Goal: Check status: Check status

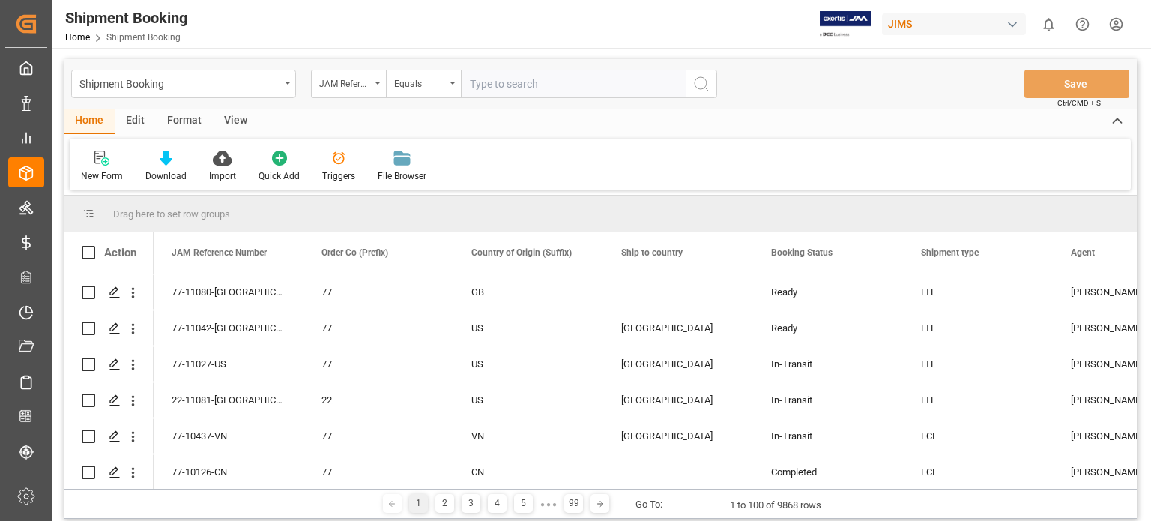
click at [521, 77] on input "text" at bounding box center [573, 84] width 225 height 28
type input "77-8209-US"
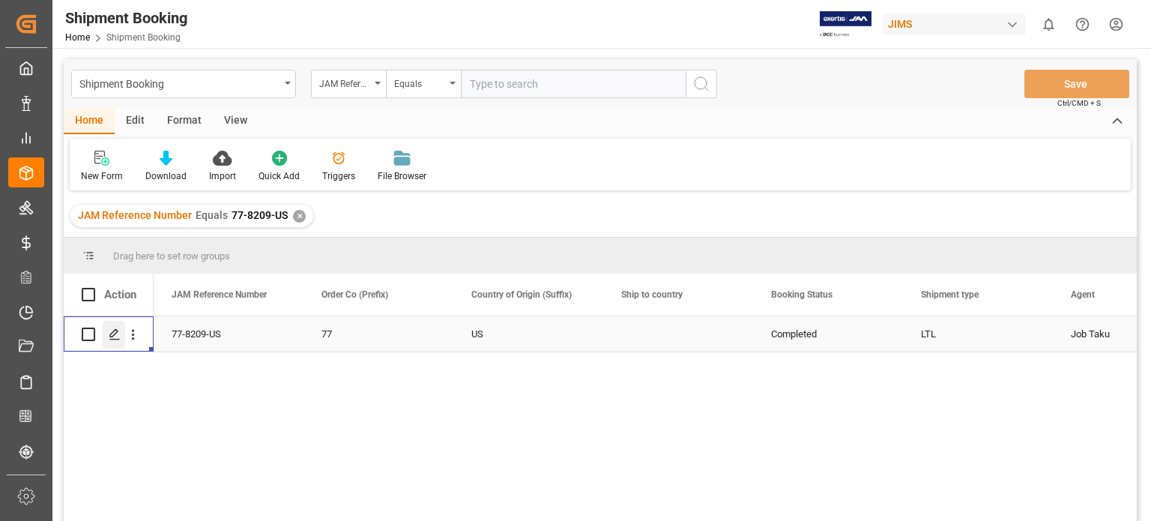
click at [114, 339] on line "Press SPACE to select this row." at bounding box center [114, 339] width 9 height 0
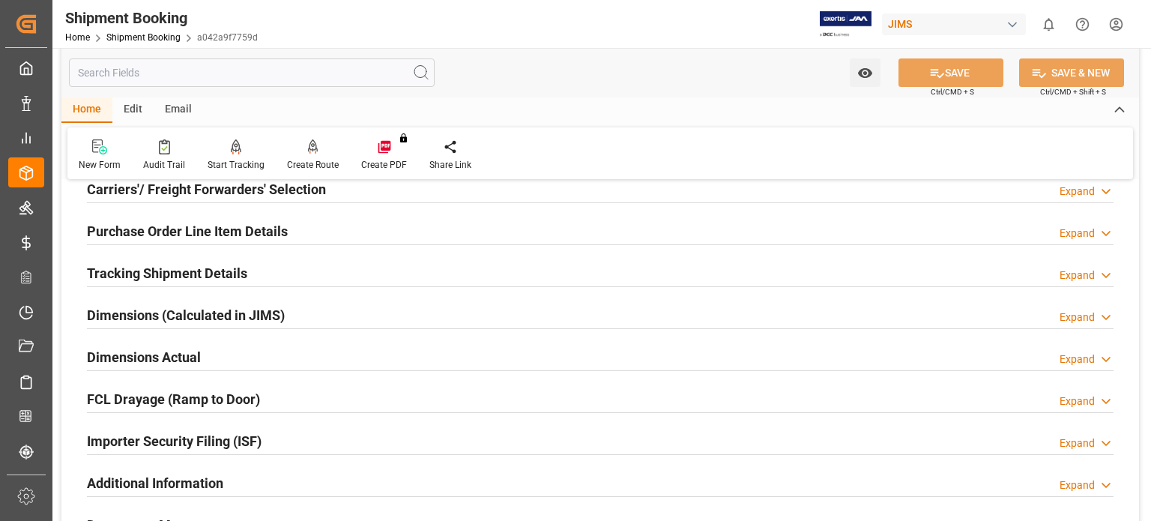
scroll to position [249, 0]
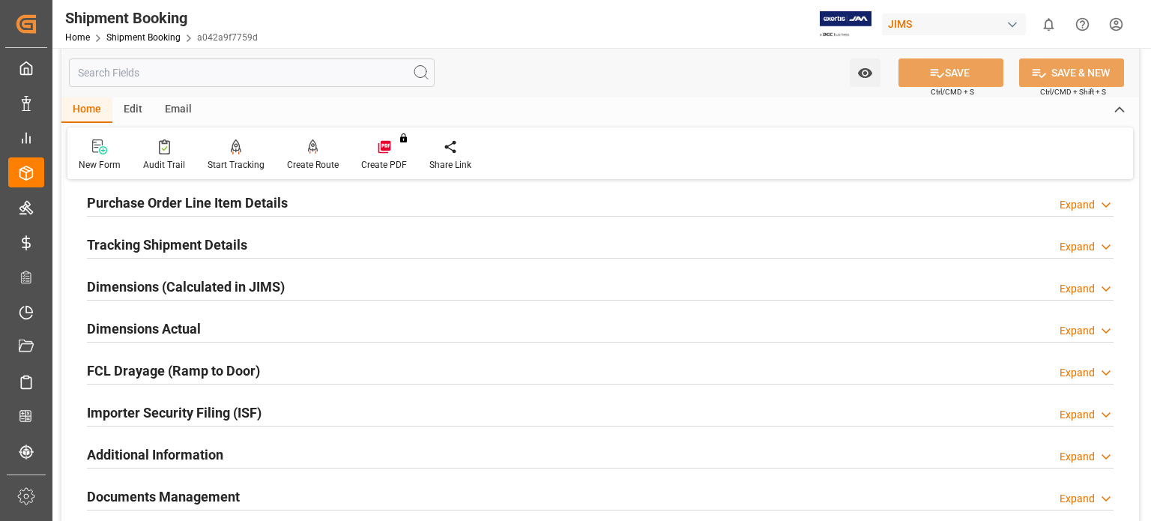
click at [136, 246] on h2 "Tracking Shipment Details" at bounding box center [167, 245] width 160 height 20
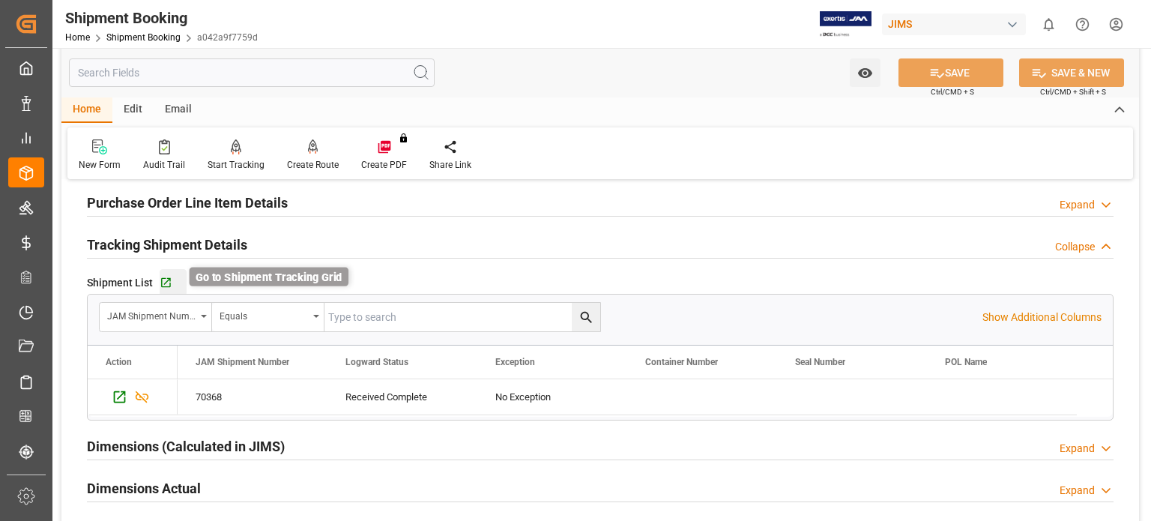
click at [165, 284] on icon "button" at bounding box center [166, 282] width 13 height 13
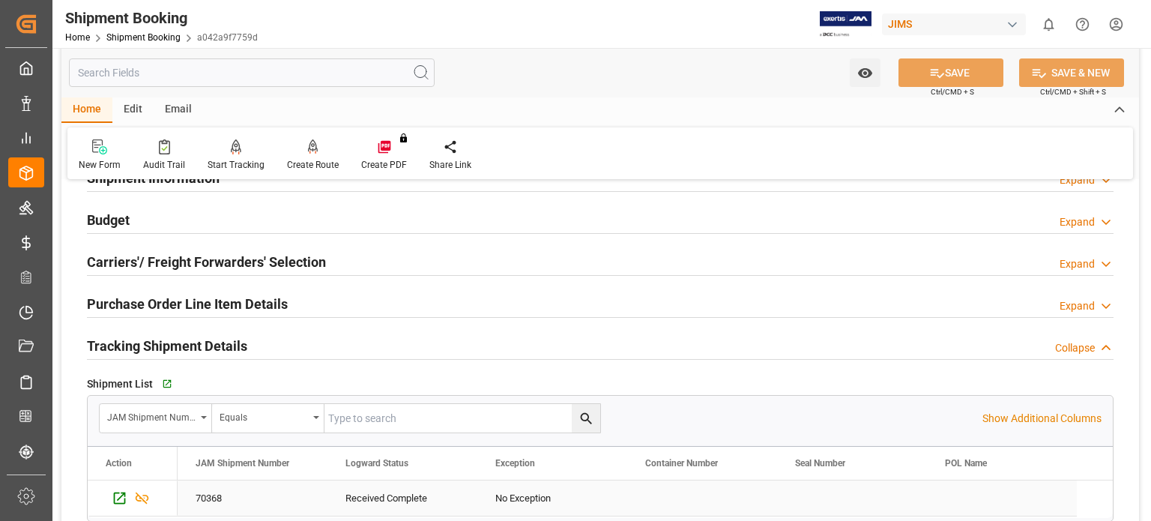
scroll to position [124, 0]
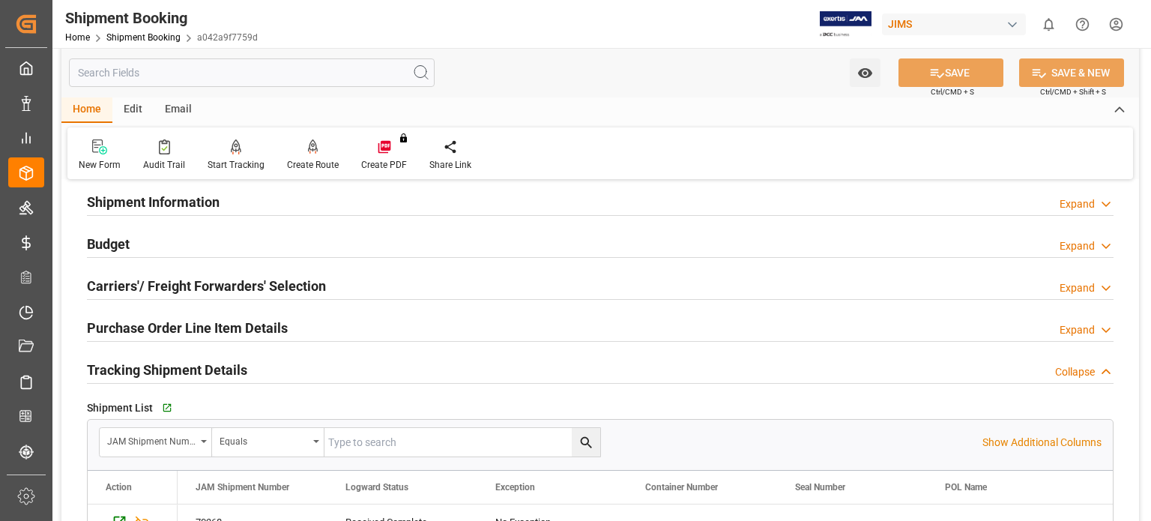
click at [169, 331] on h2 "Purchase Order Line Item Details" at bounding box center [187, 328] width 201 height 20
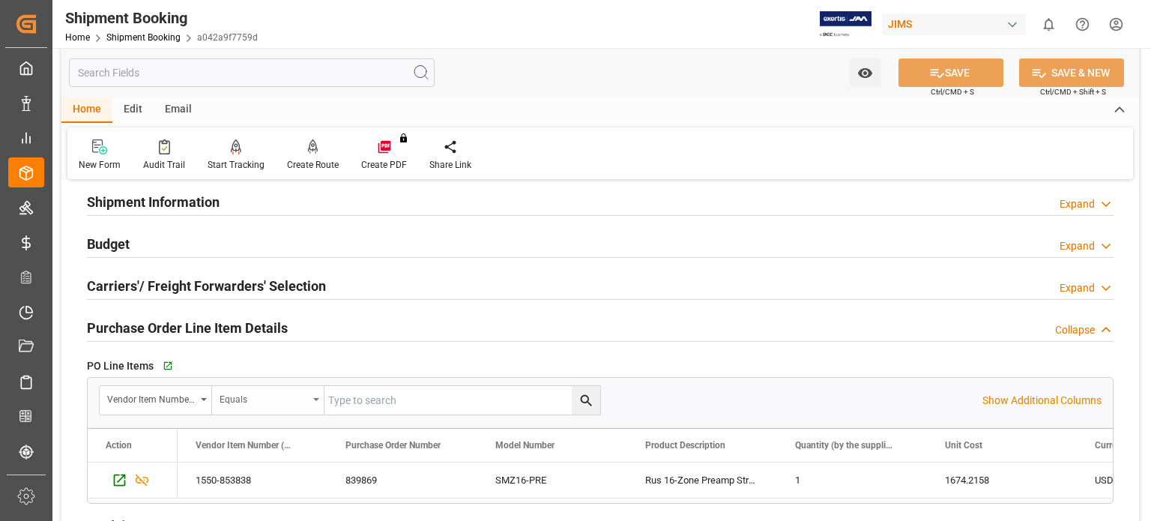
scroll to position [249, 0]
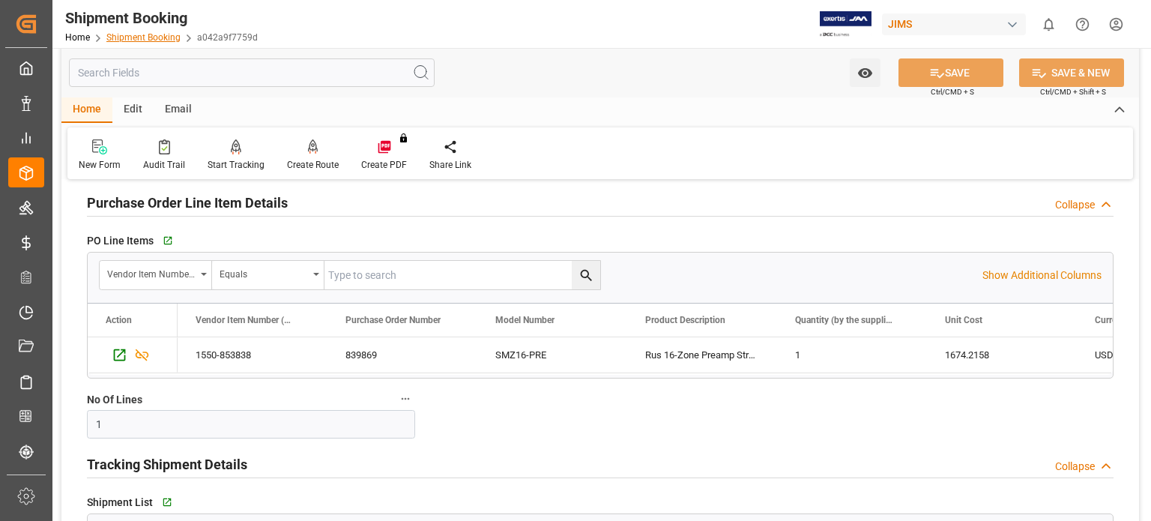
click at [149, 37] on link "Shipment Booking" at bounding box center [143, 37] width 74 height 10
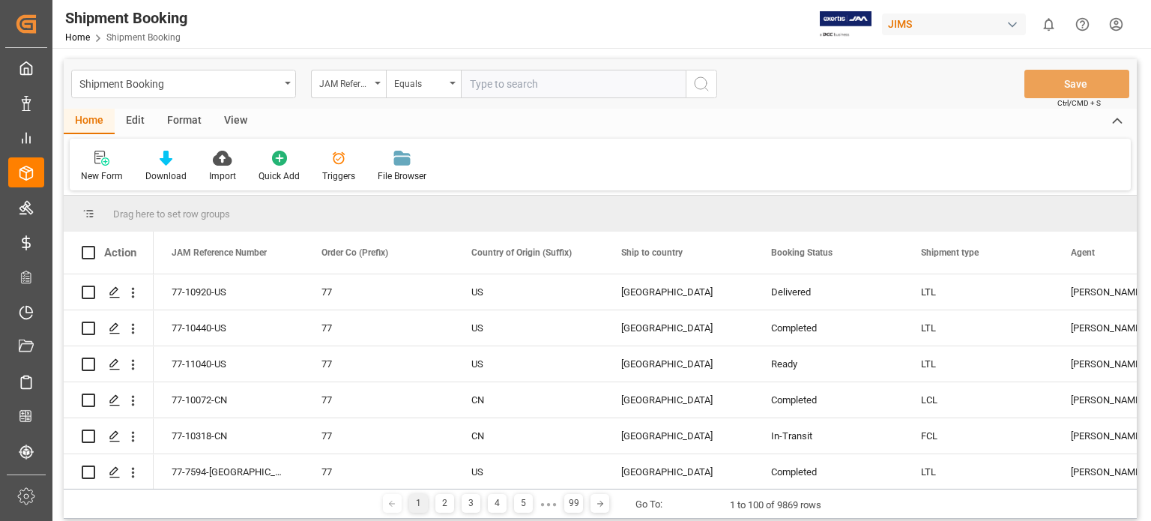
click at [518, 85] on input "text" at bounding box center [573, 84] width 225 height 28
type input "77-8207-US"
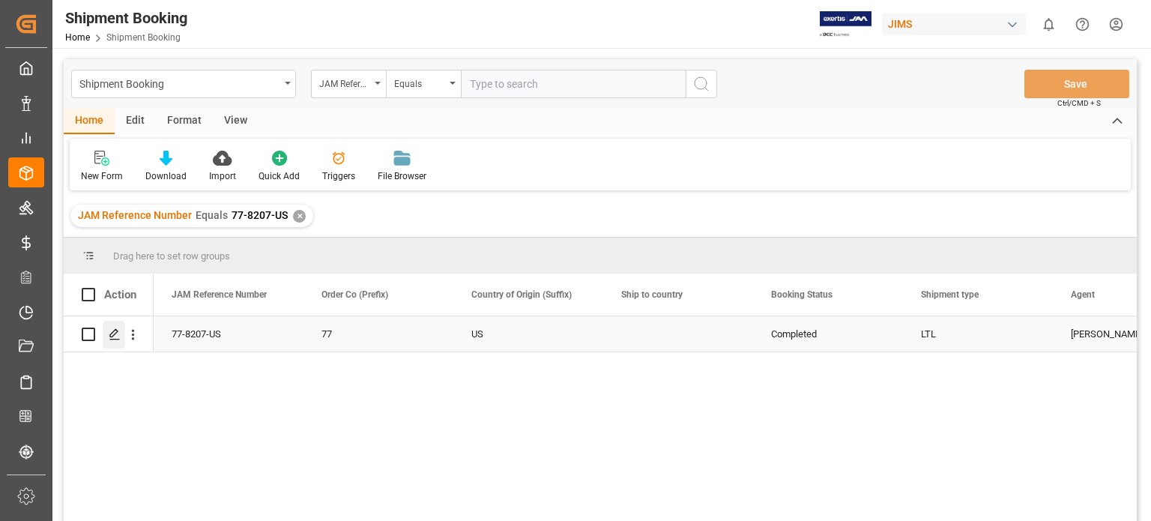
click at [113, 341] on div "Press SPACE to select this row." at bounding box center [114, 335] width 22 height 28
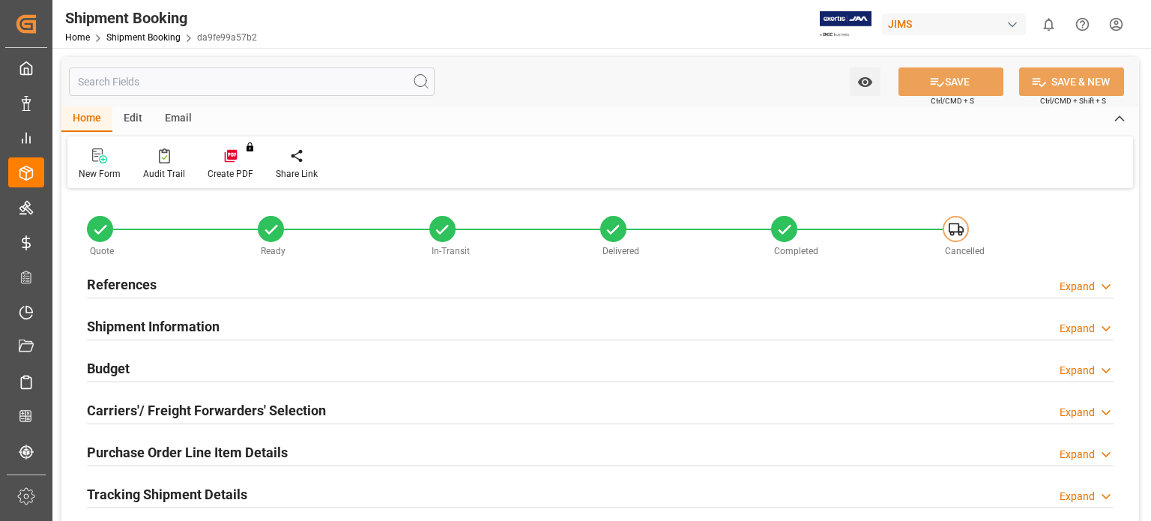
type input "0"
type input "-385.7858"
click at [111, 371] on h2 "Budget" at bounding box center [108, 368] width 43 height 20
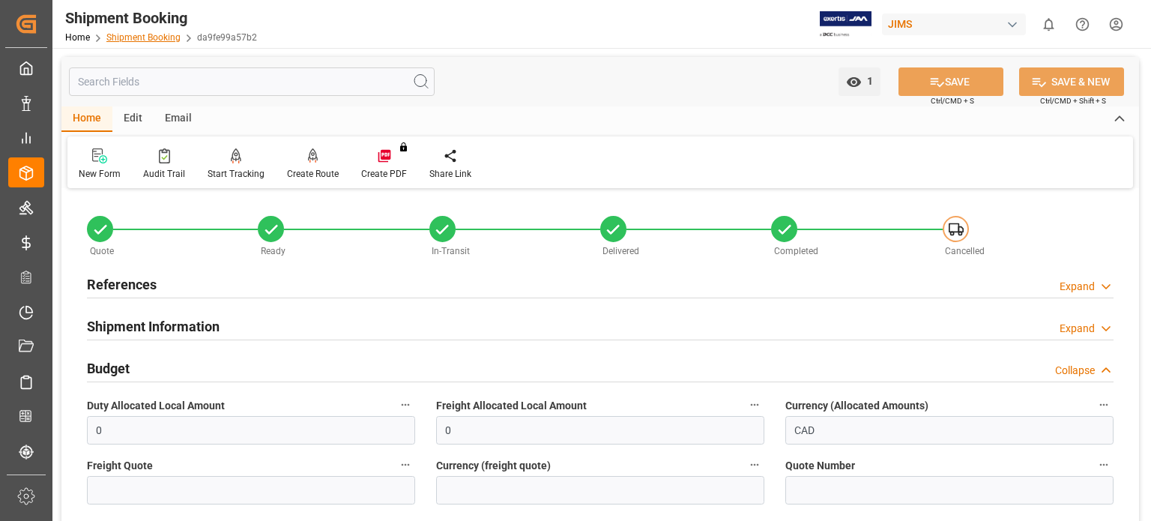
click at [159, 39] on link "Shipment Booking" at bounding box center [143, 37] width 74 height 10
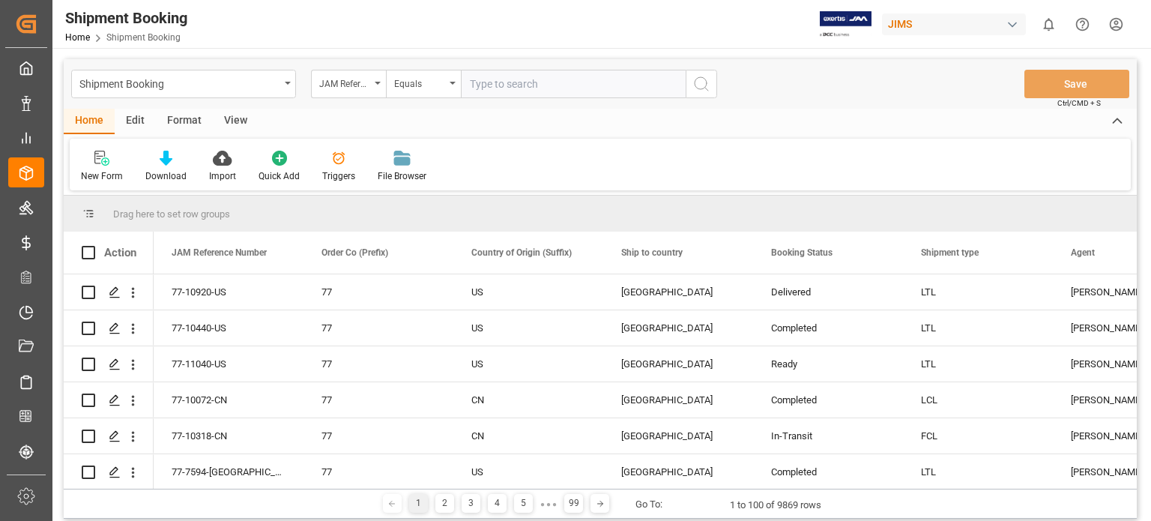
click at [512, 85] on input "text" at bounding box center [573, 84] width 225 height 28
type input "77-7807-[GEOGRAPHIC_DATA]"
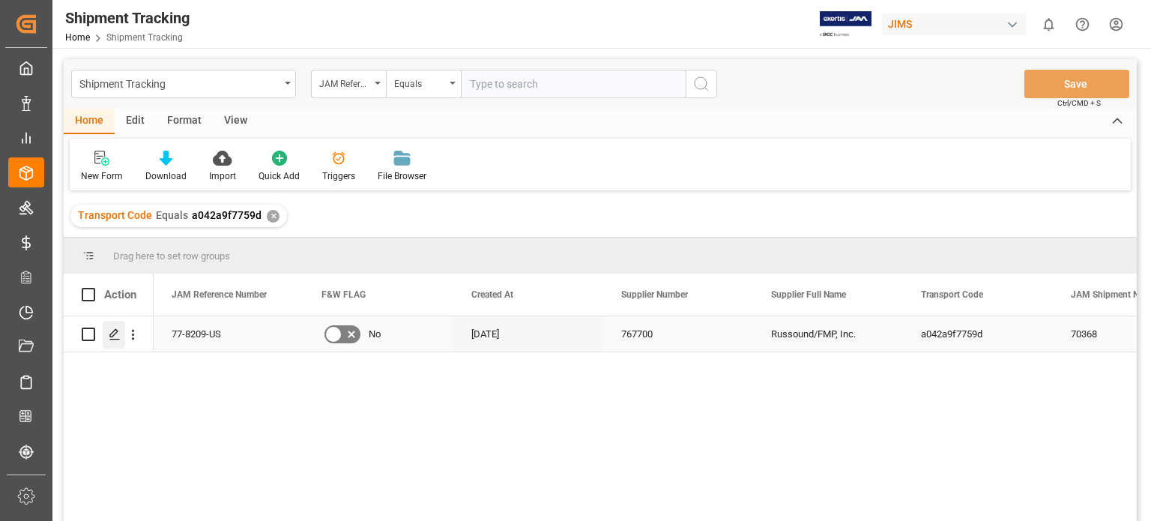
click at [115, 342] on div "Press SPACE to select this row." at bounding box center [114, 335] width 22 height 28
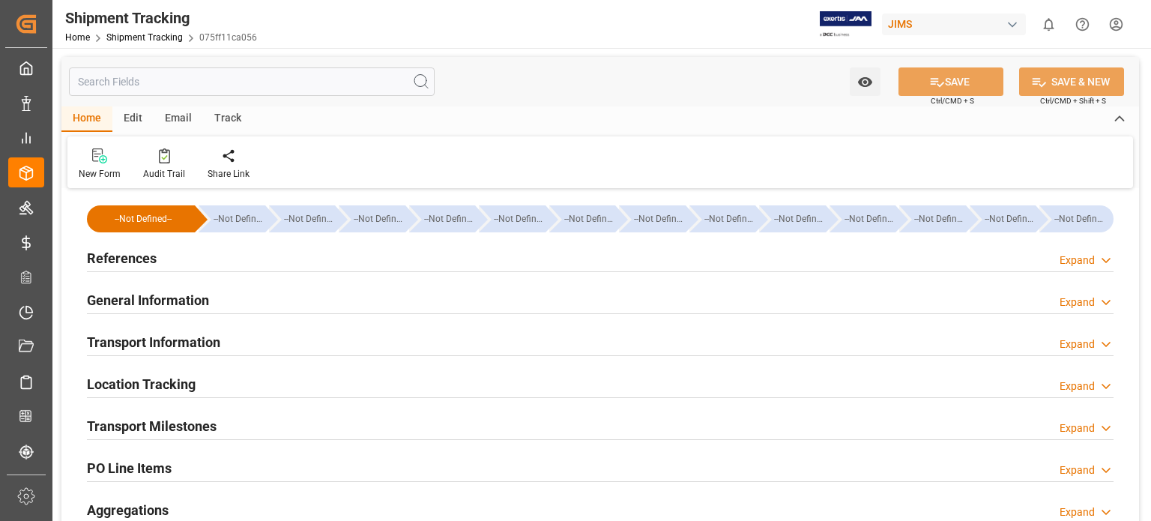
type input "18-03-2025 00:00"
type input "24-03-2025 00:00"
type input "21-03-2025"
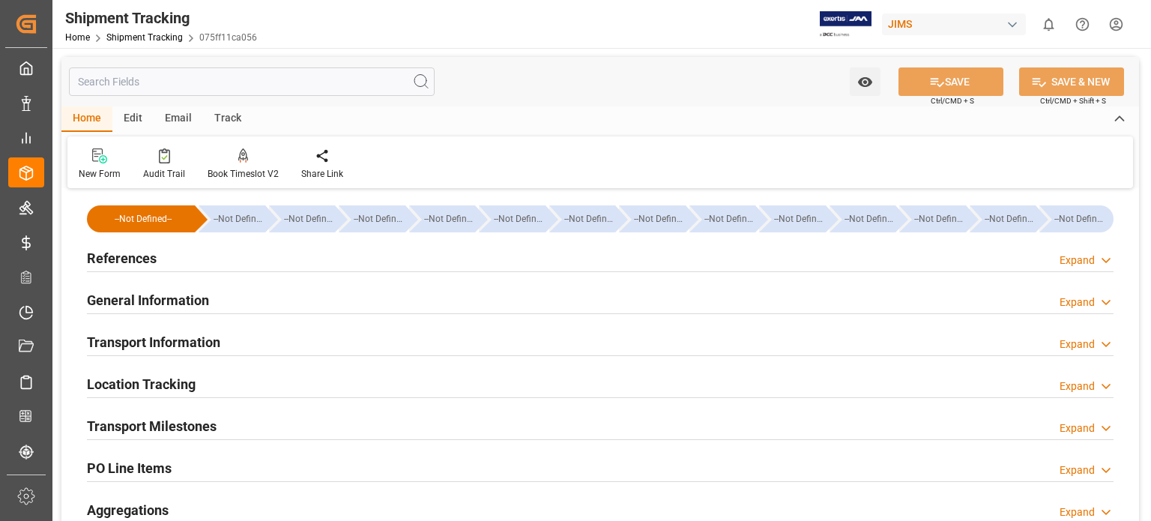
drag, startPoint x: 154, startPoint y: 428, endPoint x: 184, endPoint y: 432, distance: 30.2
click at [155, 428] on h2 "Transport Milestones" at bounding box center [152, 426] width 130 height 20
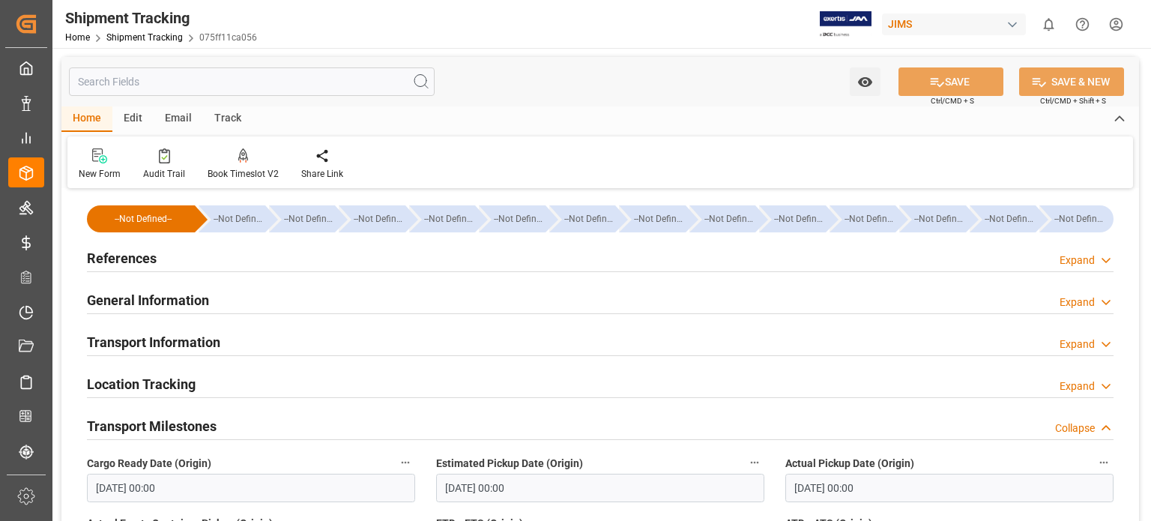
click at [141, 377] on h2 "Location Tracking" at bounding box center [141, 384] width 109 height 20
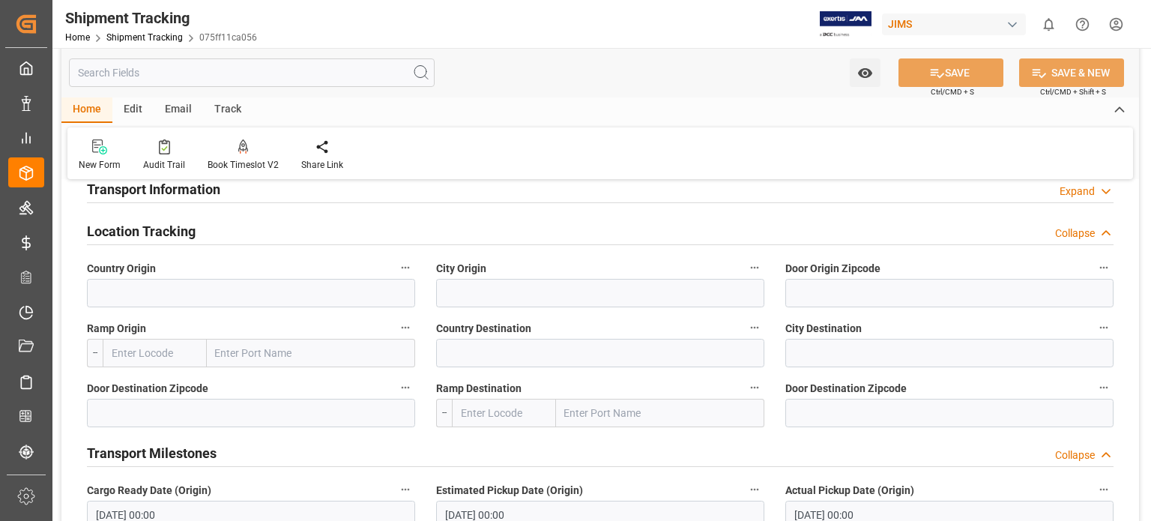
scroll to position [124, 0]
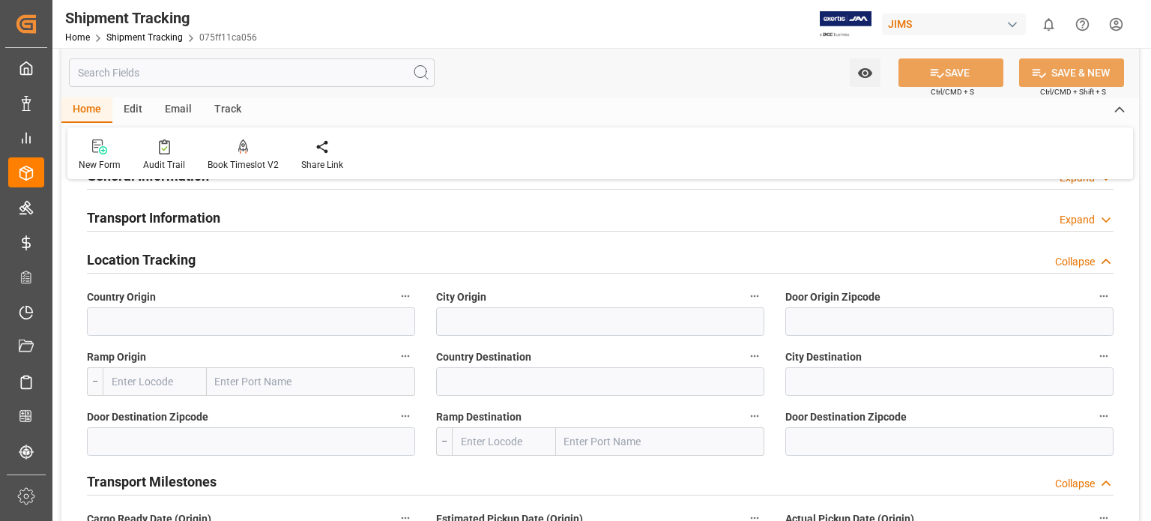
drag, startPoint x: 181, startPoint y: 203, endPoint x: 177, endPoint y: 215, distance: 12.6
click at [181, 207] on div "Transport Information" at bounding box center [153, 216] width 133 height 28
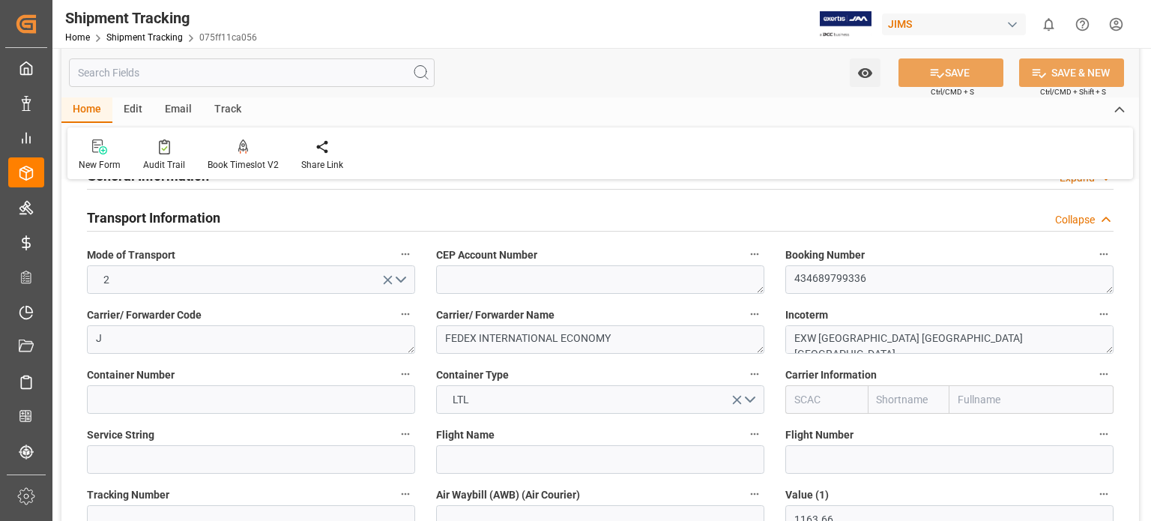
click at [177, 215] on h2 "Transport Information" at bounding box center [153, 218] width 133 height 20
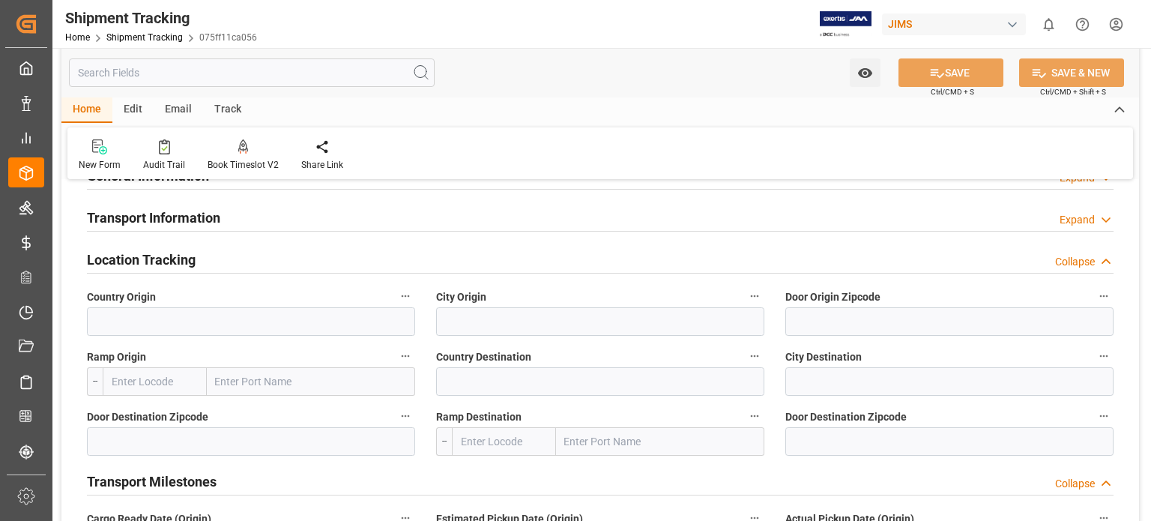
click at [177, 215] on h2 "Transport Information" at bounding box center [153, 218] width 133 height 20
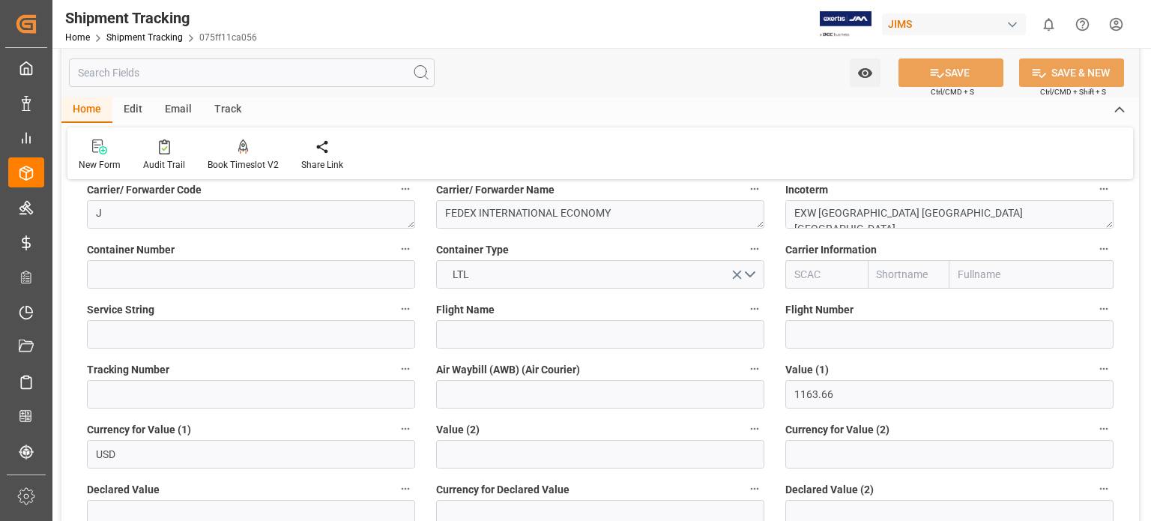
scroll to position [0, 0]
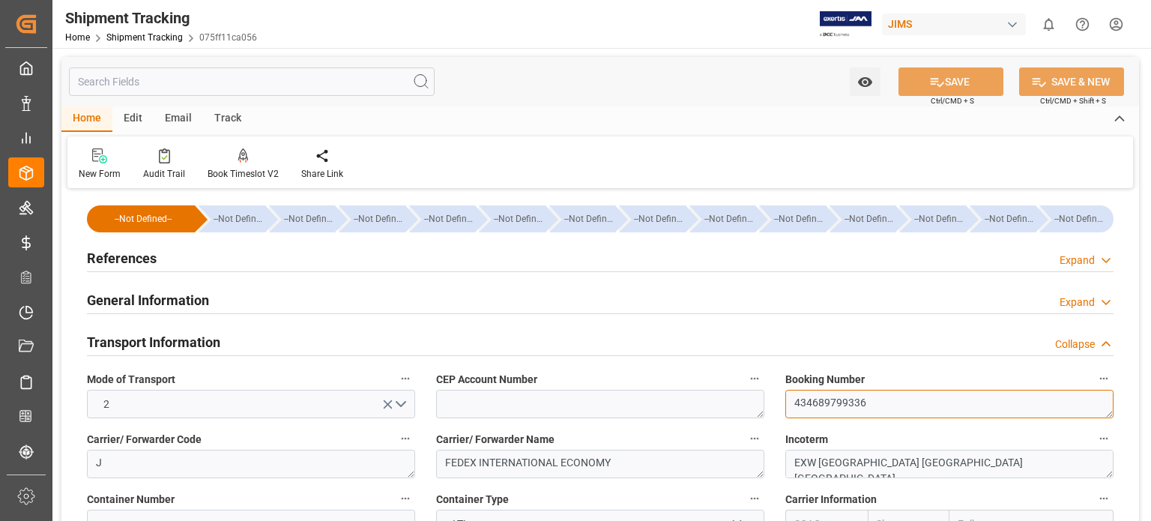
drag, startPoint x: 863, startPoint y: 404, endPoint x: 794, endPoint y: 403, distance: 68.9
click at [794, 403] on textarea "434689799336" at bounding box center [949, 404] width 328 height 28
